Goal: Task Accomplishment & Management: Manage account settings

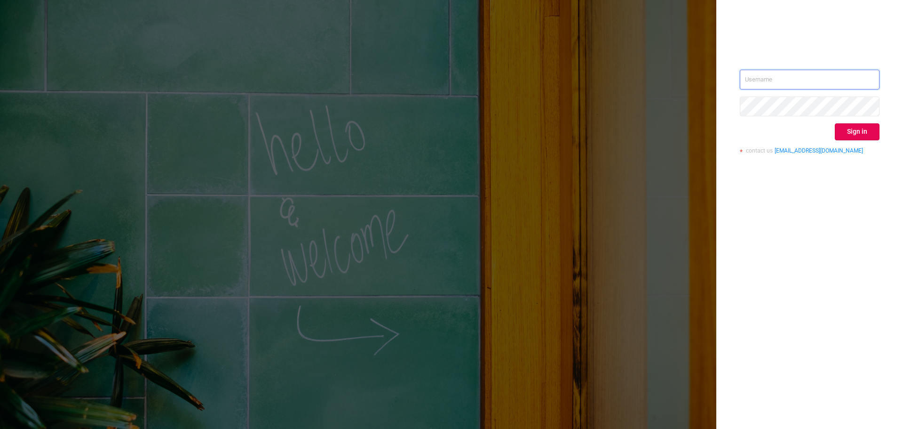
click at [821, 71] on input "text" at bounding box center [810, 80] width 140 height 20
type input "[PERSON_NAME][EMAIL_ADDRESS][DOMAIN_NAME]"
click at [862, 134] on button "Sign in" at bounding box center [857, 131] width 45 height 17
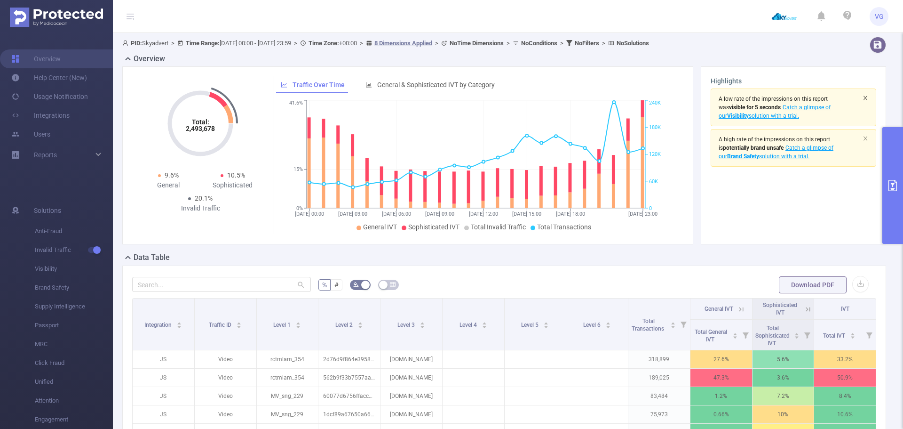
click at [864, 99] on icon "icon: close" at bounding box center [866, 97] width 4 height 4
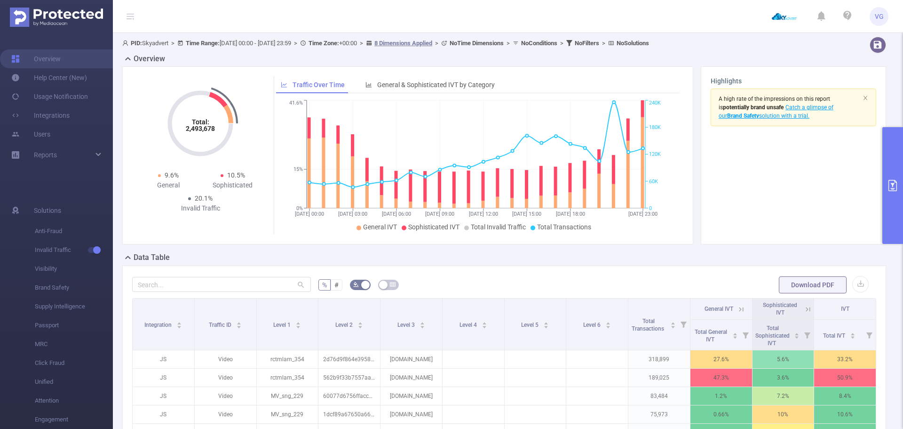
click at [864, 99] on icon "icon: close" at bounding box center [866, 97] width 4 height 4
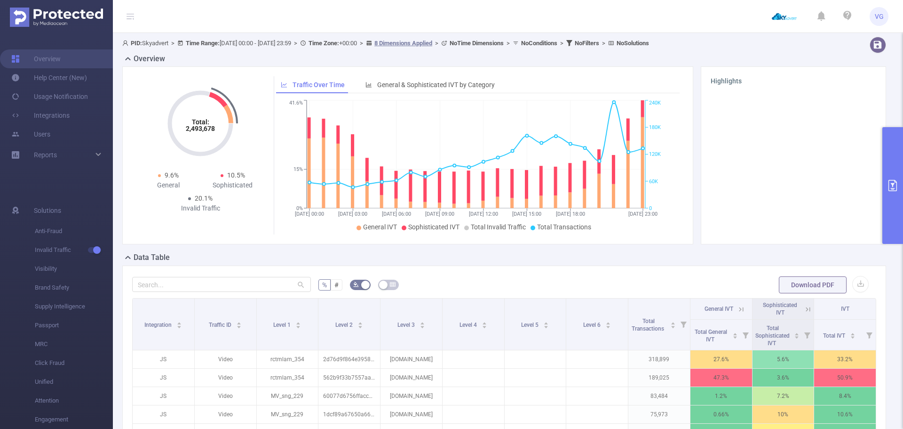
click at [680, 251] on div "Total: 2,493,678 Total: 2,493,678 9.6% General 10.5% Sophisticated 20.1% Invali…" at bounding box center [504, 158] width 771 height 185
click at [406, 86] on span "General & Sophisticated IVT by Category" at bounding box center [436, 85] width 118 height 8
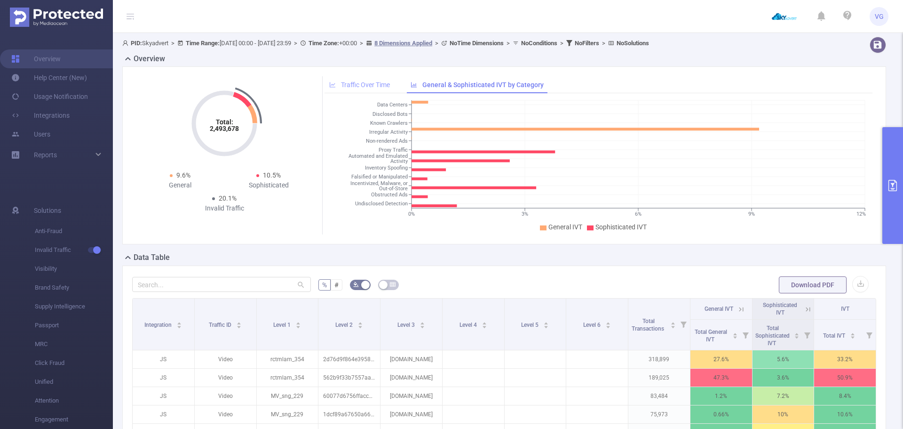
click at [369, 79] on div "Traffic Over Time" at bounding box center [360, 84] width 70 height 17
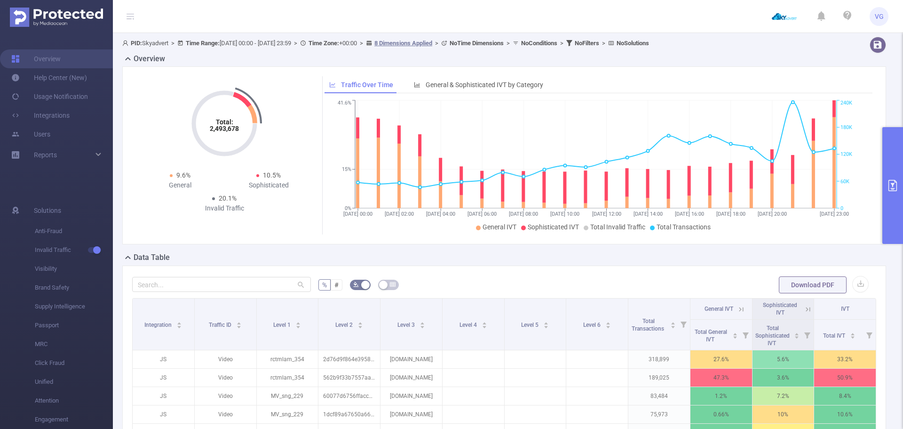
click at [120, 167] on div "Total: 2,493,678 Total: 2,493,678 9.6% General 10.5% Sophisticated 20.1% Invali…" at bounding box center [504, 155] width 771 height 178
click at [891, 178] on button "primary" at bounding box center [892, 185] width 21 height 117
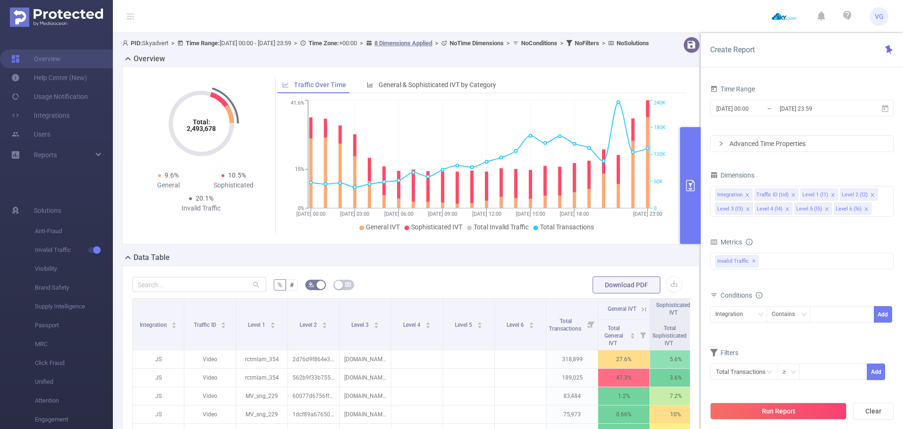
click at [740, 21] on header "VG" at bounding box center [451, 16] width 903 height 33
click at [691, 204] on button "primary" at bounding box center [690, 185] width 21 height 117
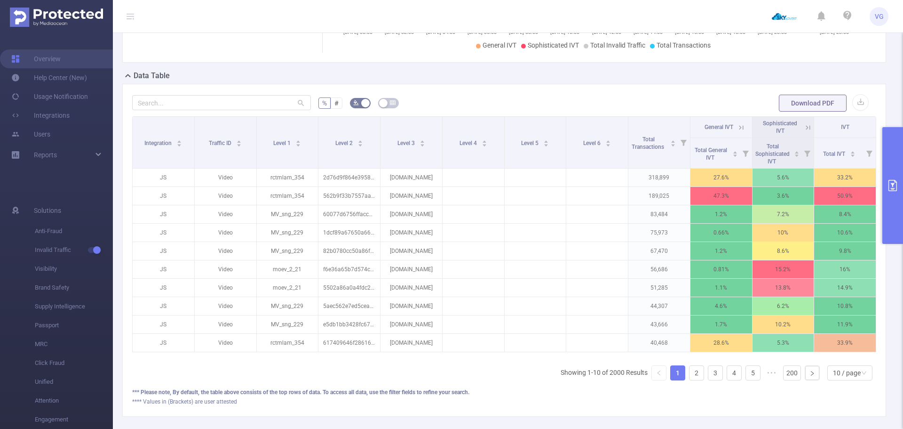
scroll to position [188, 0]
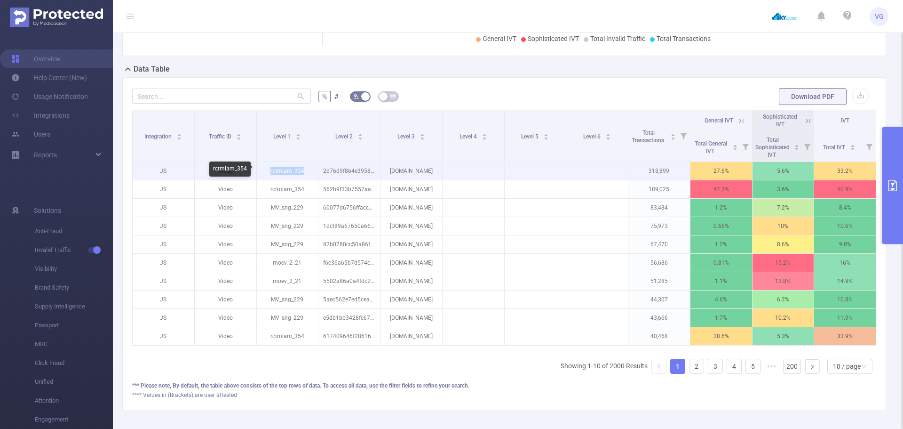
drag, startPoint x: 306, startPoint y: 169, endPoint x: 268, endPoint y: 172, distance: 38.2
click at [268, 172] on p "rctmlam_354" at bounding box center [288, 171] width 62 height 18
drag, startPoint x: 388, startPoint y: 172, endPoint x: 438, endPoint y: 171, distance: 49.9
click at [438, 171] on p "[DOMAIN_NAME]" at bounding box center [412, 171] width 62 height 18
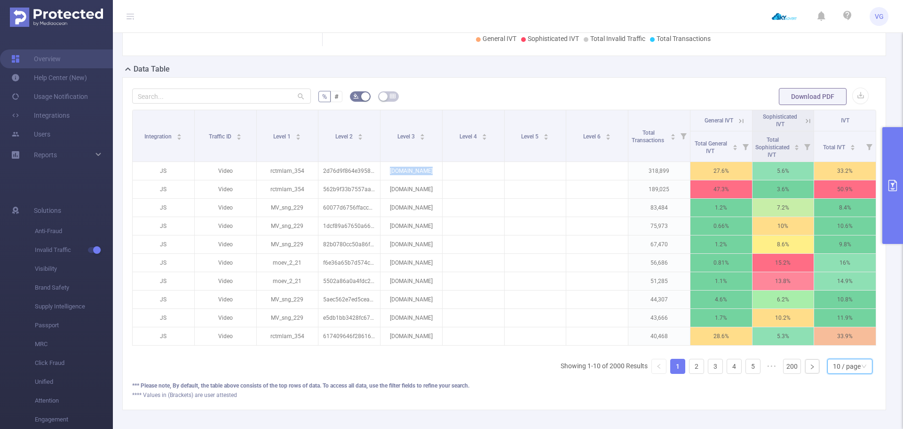
click at [833, 373] on div "10 / page" at bounding box center [847, 366] width 28 height 14
click at [842, 341] on li "40 / page" at bounding box center [842, 341] width 45 height 15
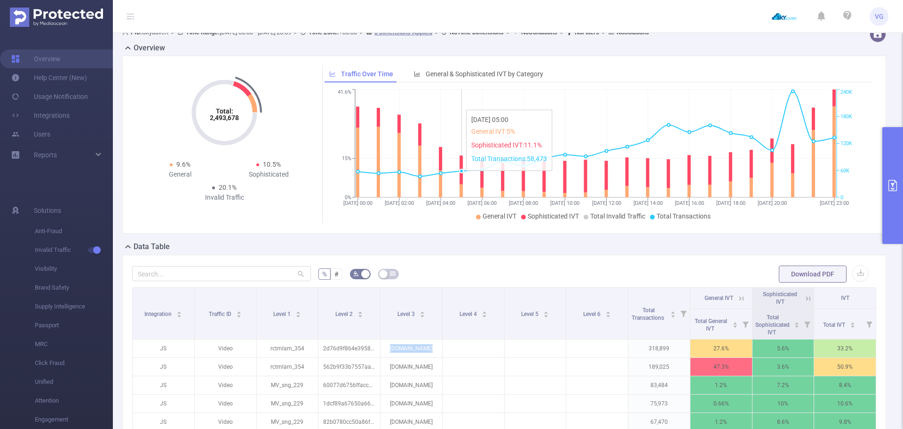
scroll to position [0, 0]
